Goal: Information Seeking & Learning: Learn about a topic

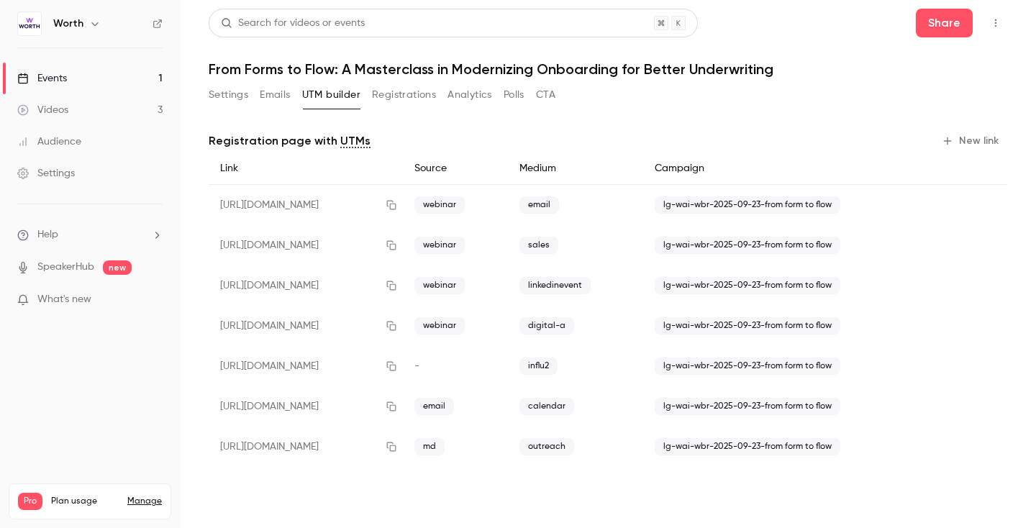
click at [56, 76] on div "Events" at bounding box center [42, 78] width 50 height 14
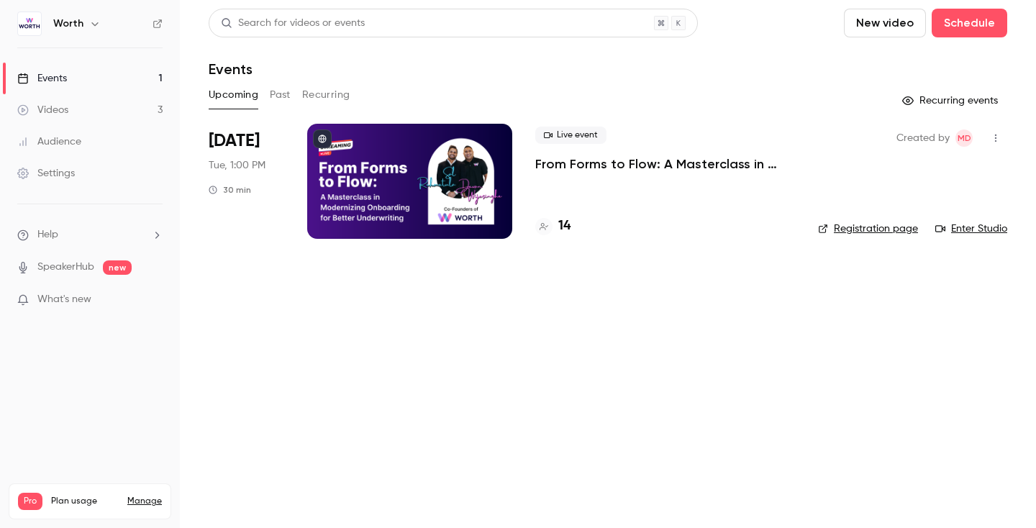
click at [86, 112] on link "Videos 3" at bounding box center [90, 110] width 180 height 32
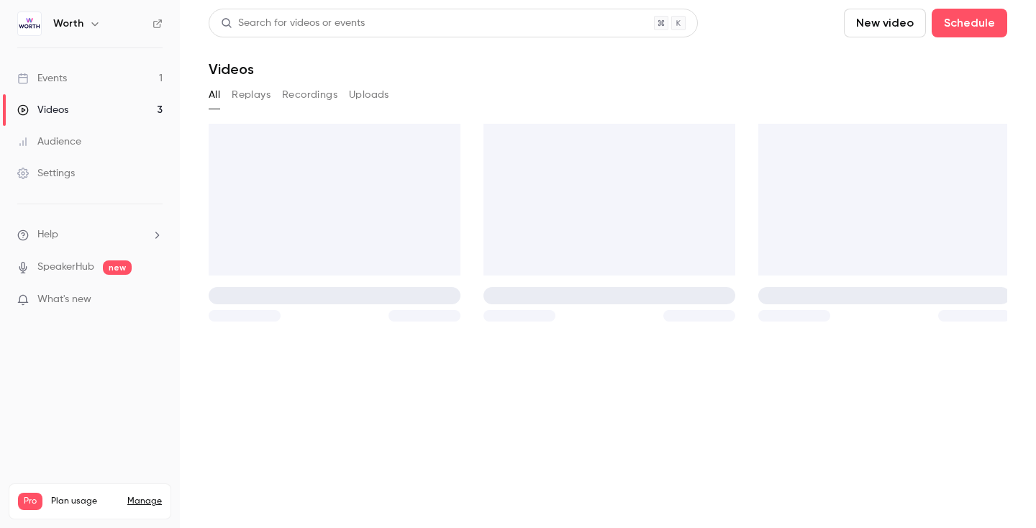
click at [97, 79] on link "Events 1" at bounding box center [90, 79] width 180 height 32
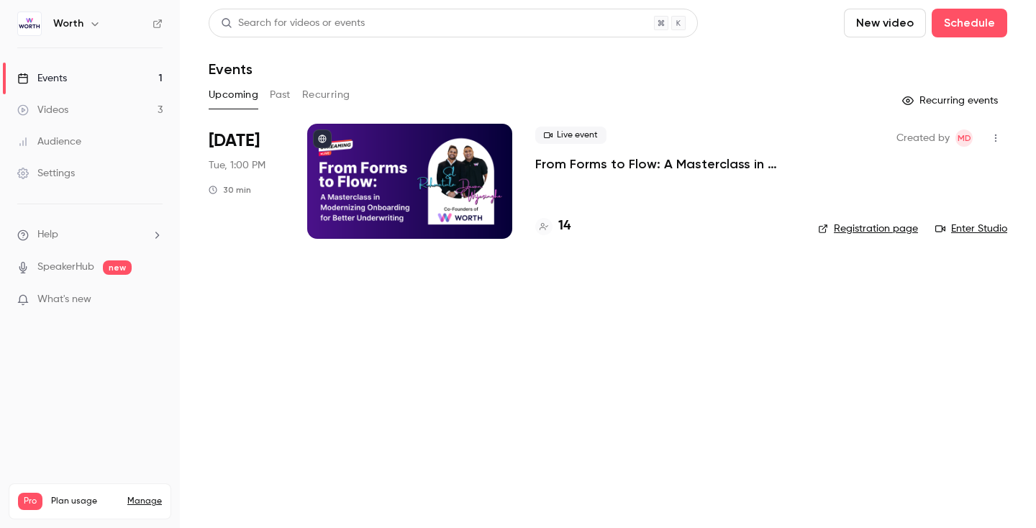
click at [381, 176] on div at bounding box center [409, 181] width 205 height 115
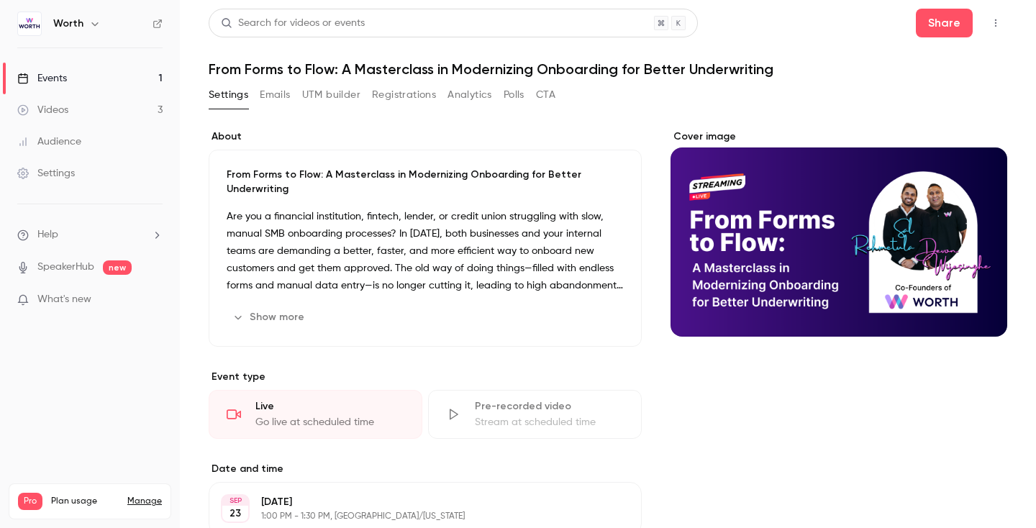
click at [407, 94] on button "Registrations" at bounding box center [404, 94] width 64 height 23
